Goal: Information Seeking & Learning: Find specific fact

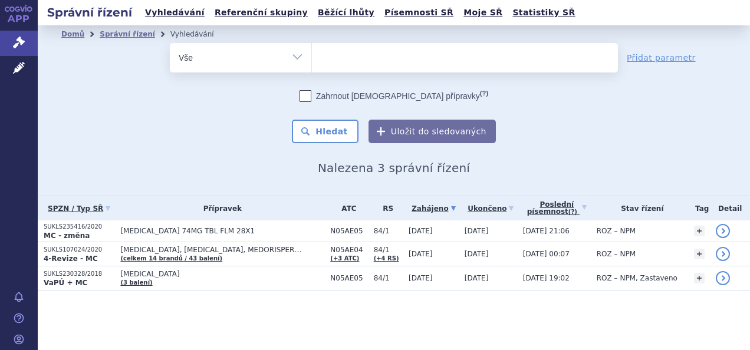
select select
click at [340, 67] on ul at bounding box center [465, 55] width 306 height 25
click at [312, 67] on select "latuda" at bounding box center [311, 56] width 1 height 29
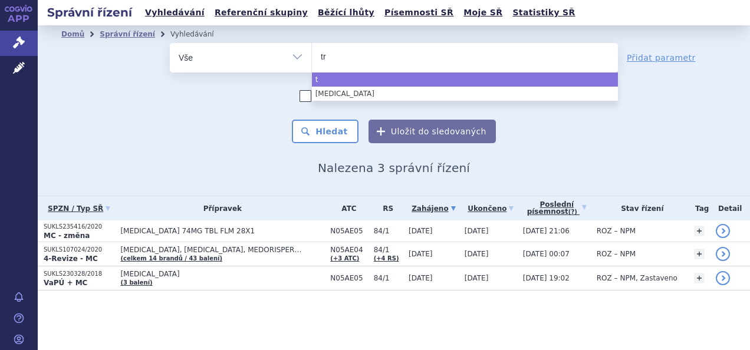
type input "tri"
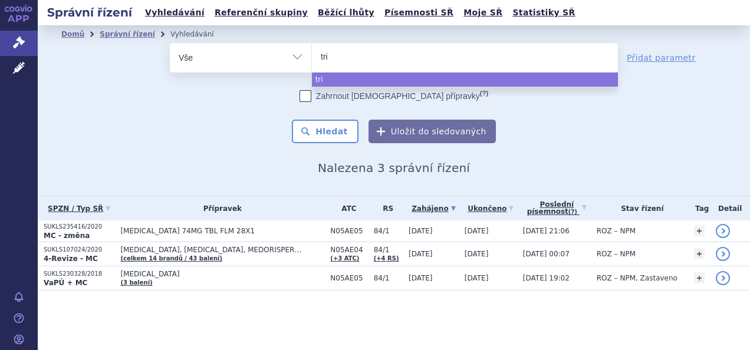
type input "trib"
type input "triti"
type input "tritt"
type input "trittic"
type input "trittico"
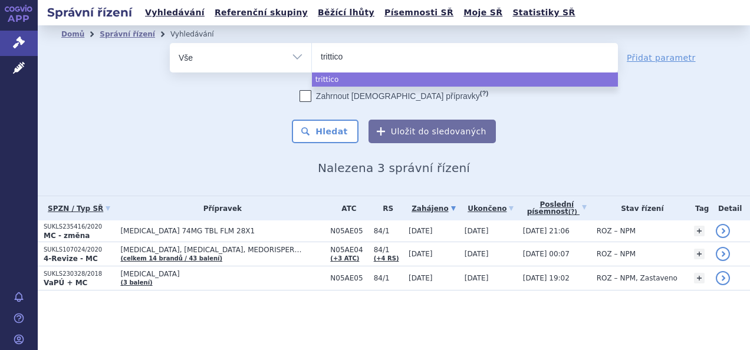
select select "trittico"
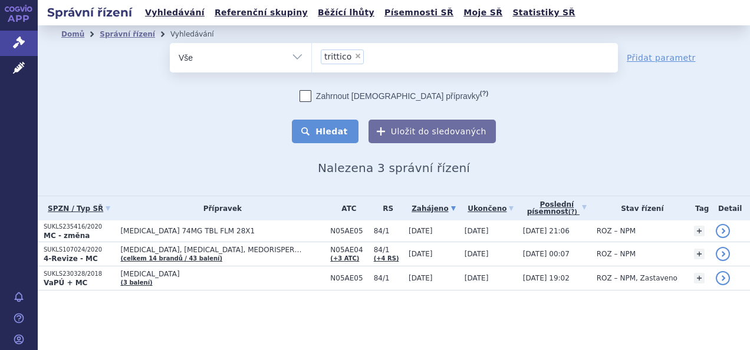
click at [337, 132] on button "Hledat" at bounding box center [325, 132] width 67 height 24
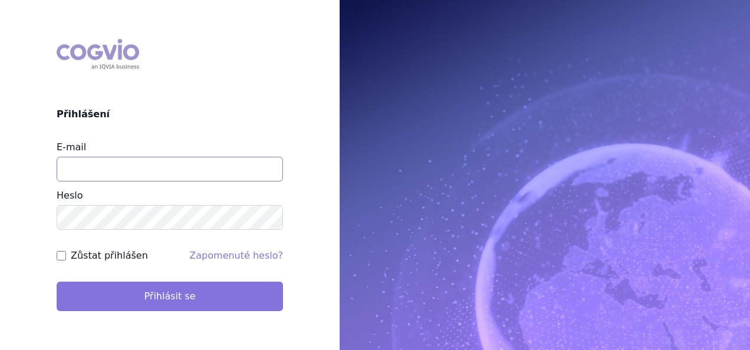
type input "zdenka.michtova@angelinipharma.com"
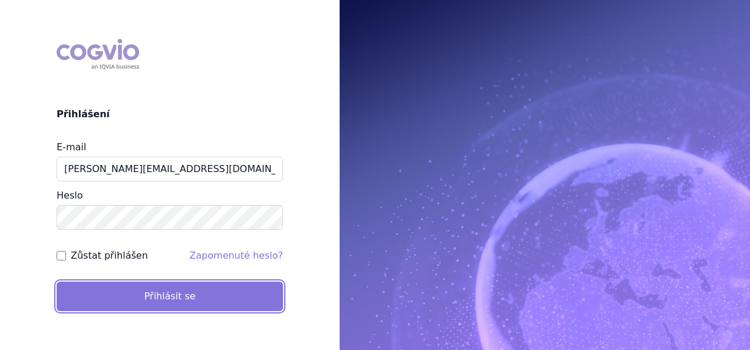
click at [177, 295] on button "Přihlásit se" at bounding box center [170, 296] width 226 height 29
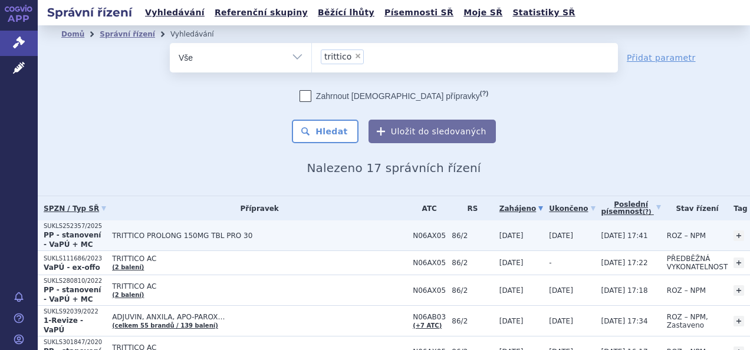
click at [150, 236] on span "TRITTICO PROLONG 150MG TBL PRO 30" at bounding box center [259, 236] width 295 height 8
